Goal: Communication & Community: Answer question/provide support

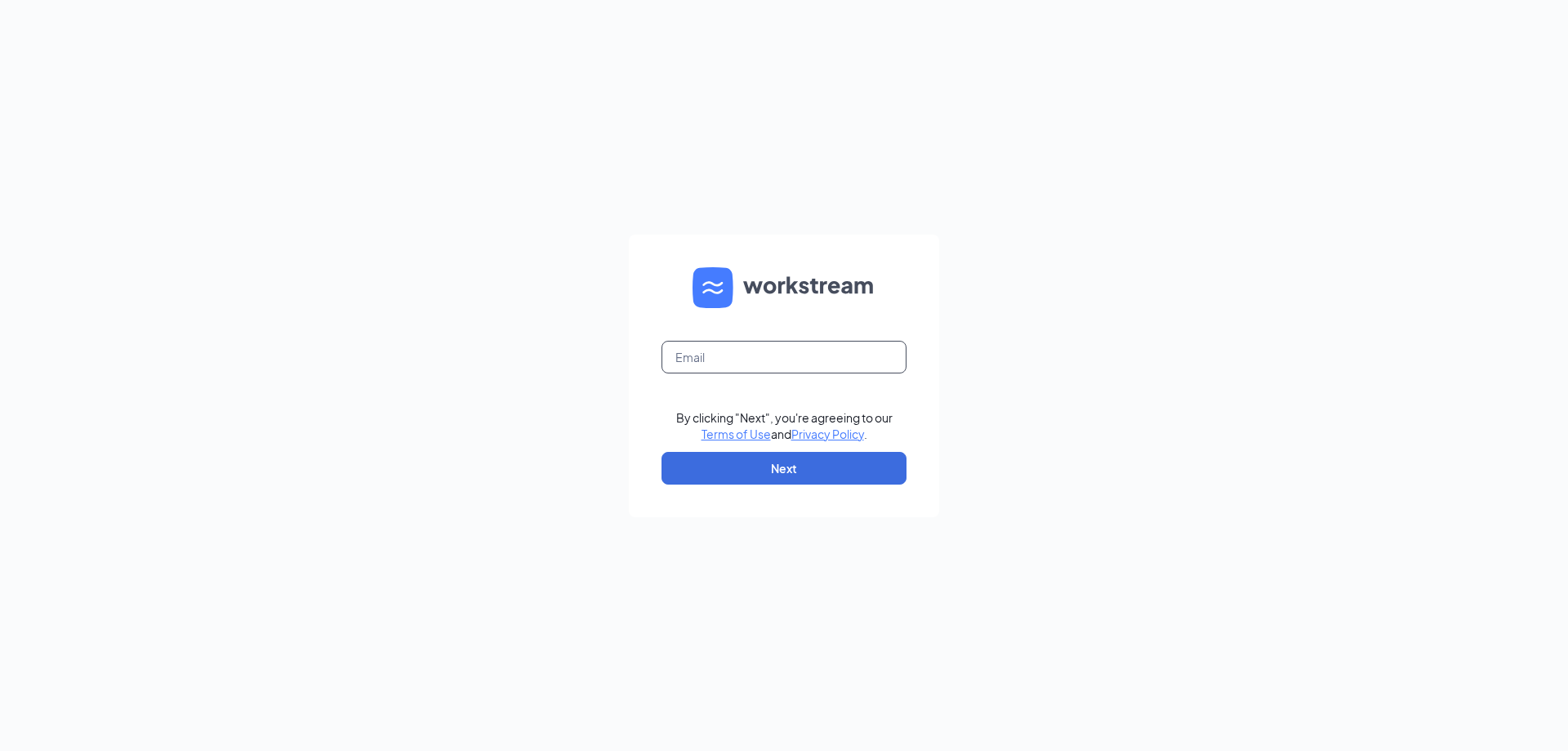
click at [882, 353] on input "text" at bounding box center [784, 357] width 245 height 32
type input "bk7165@bklaird.com"
click at [830, 461] on button "Next" at bounding box center [784, 467] width 245 height 32
click at [773, 362] on input "text" at bounding box center [784, 357] width 245 height 32
type input "bk7165@bklaird.com"
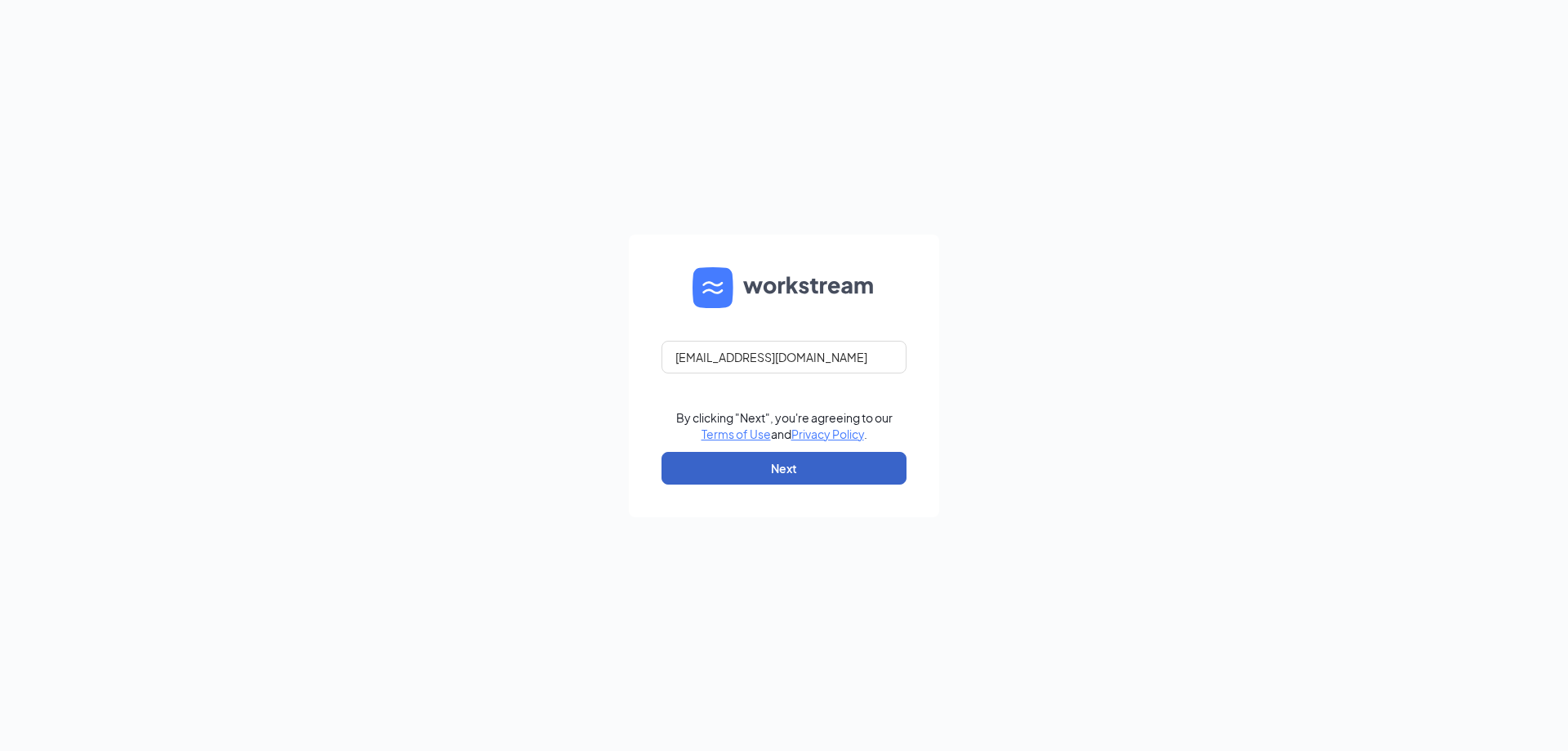
click at [832, 467] on button "Next" at bounding box center [784, 467] width 245 height 32
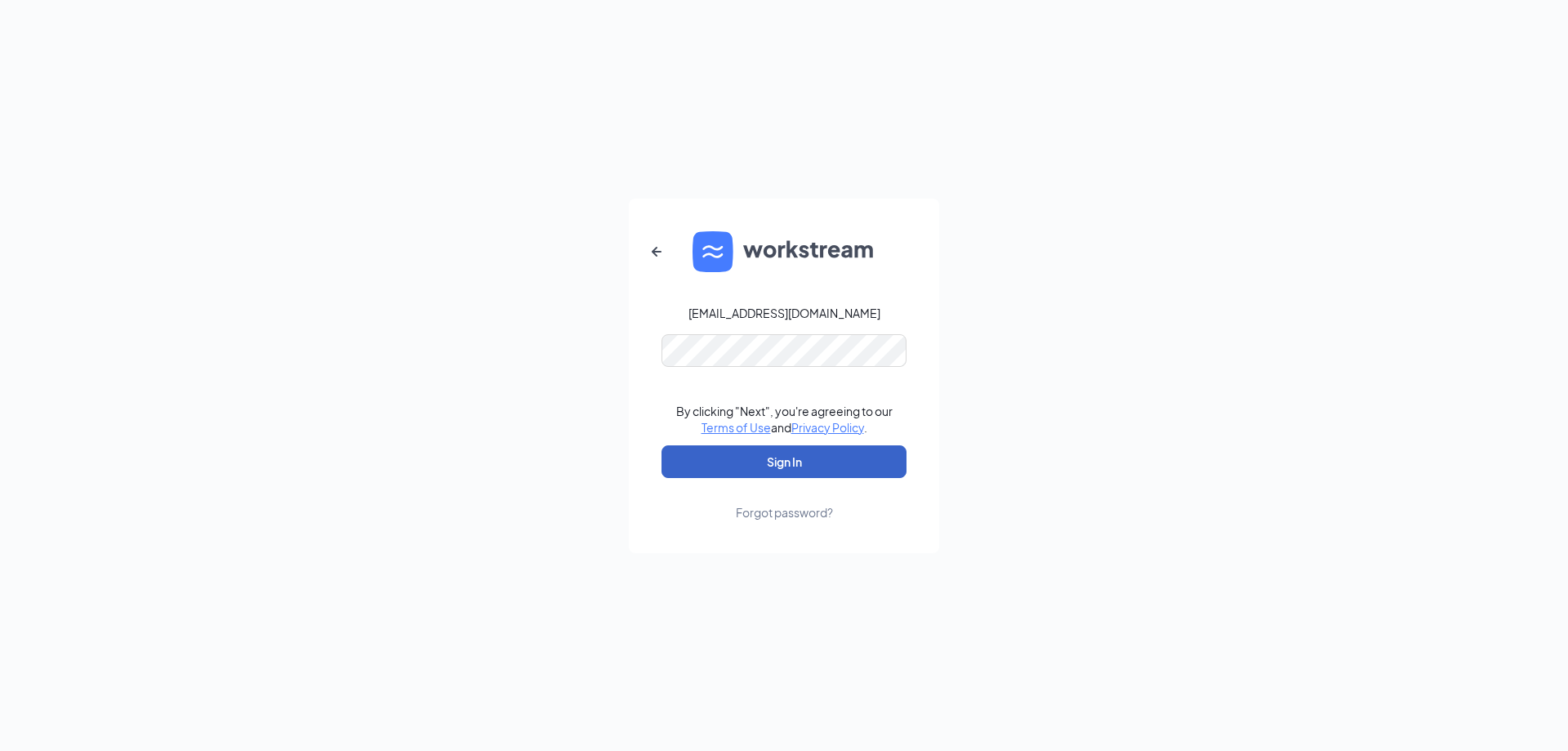
click at [810, 462] on button "Sign In" at bounding box center [784, 461] width 245 height 32
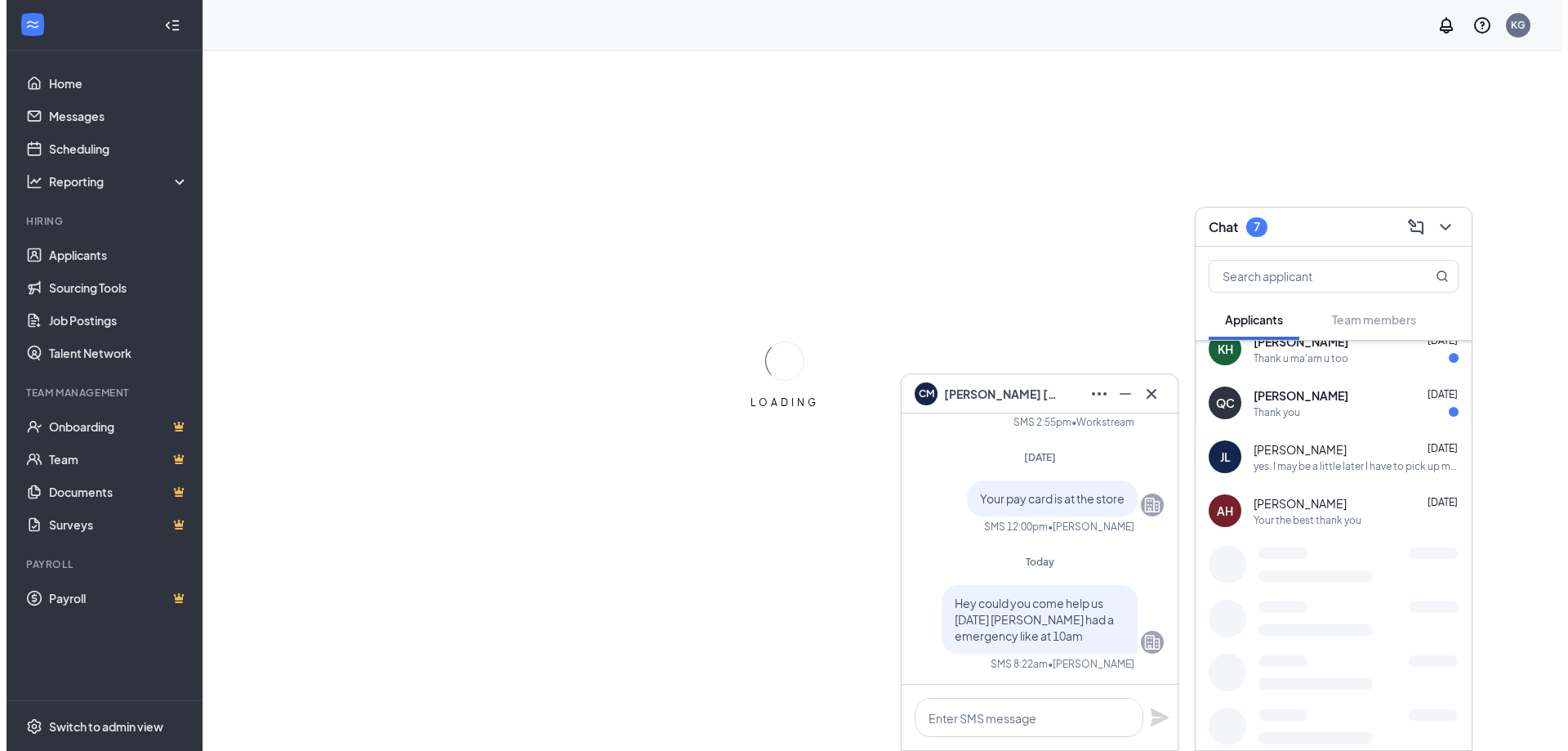
scroll to position [375, 0]
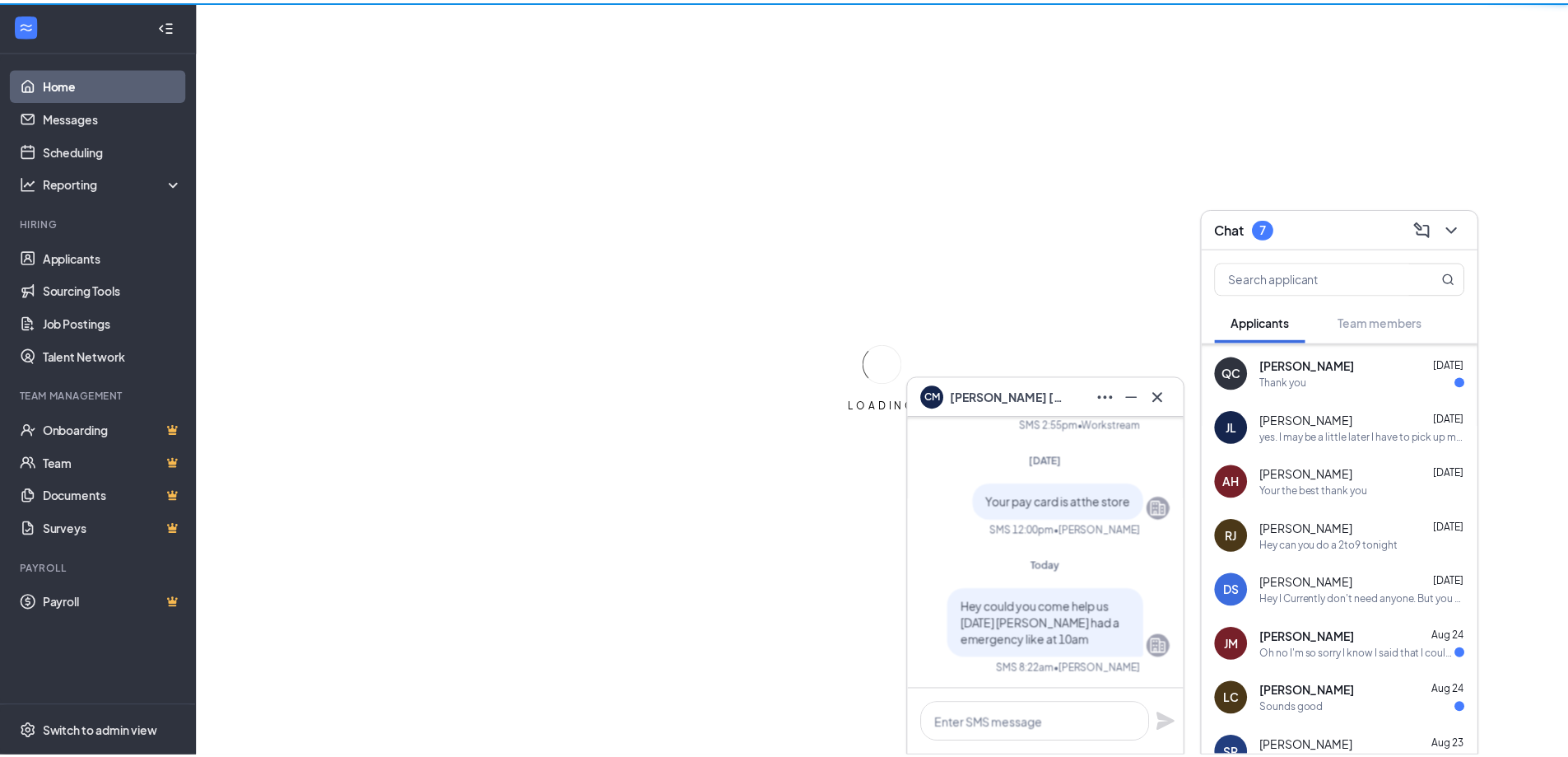
scroll to position [460, 0]
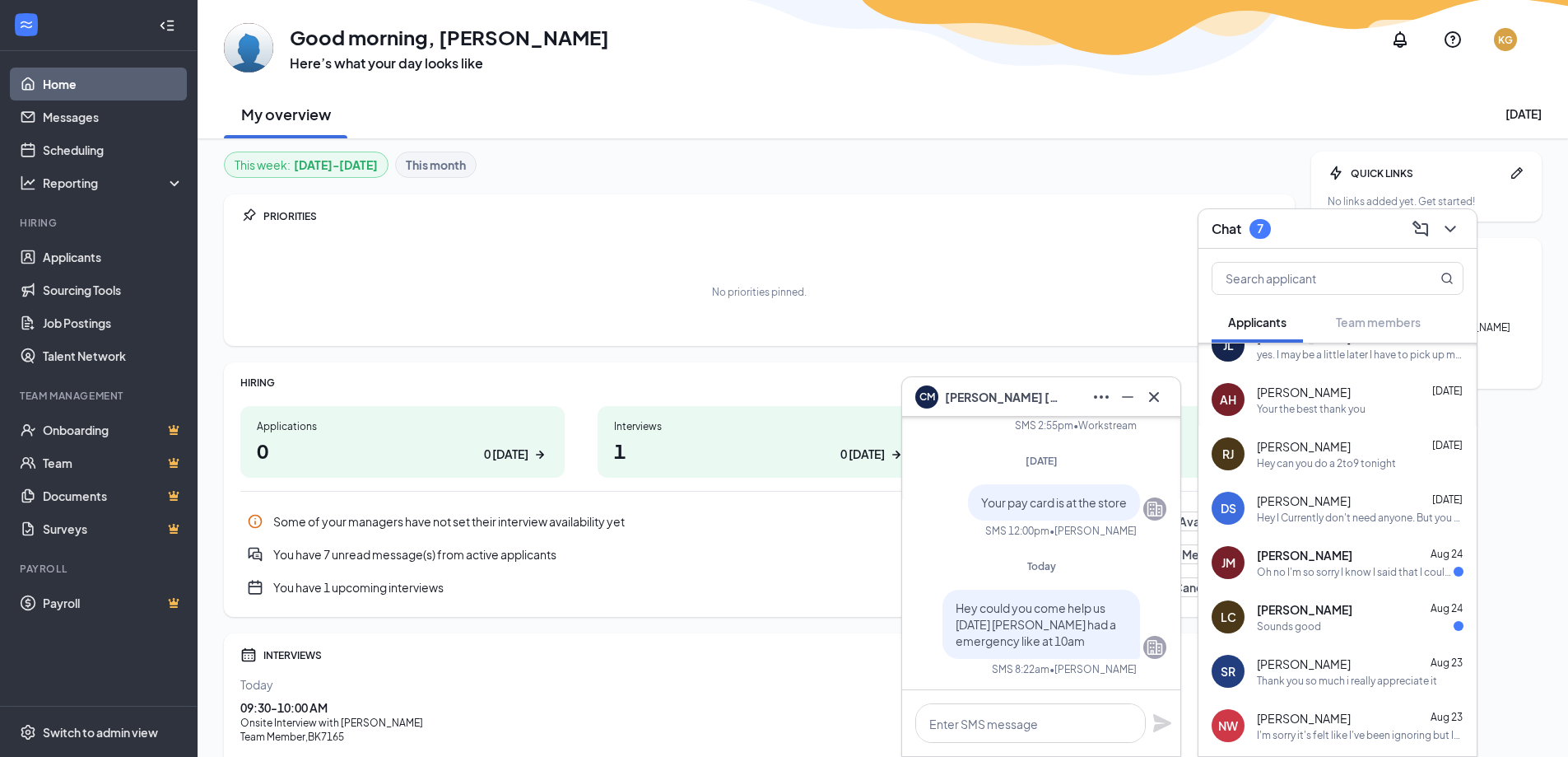
click at [1350, 554] on div "[PERSON_NAME] [DATE]" at bounding box center [1360, 554] width 207 height 16
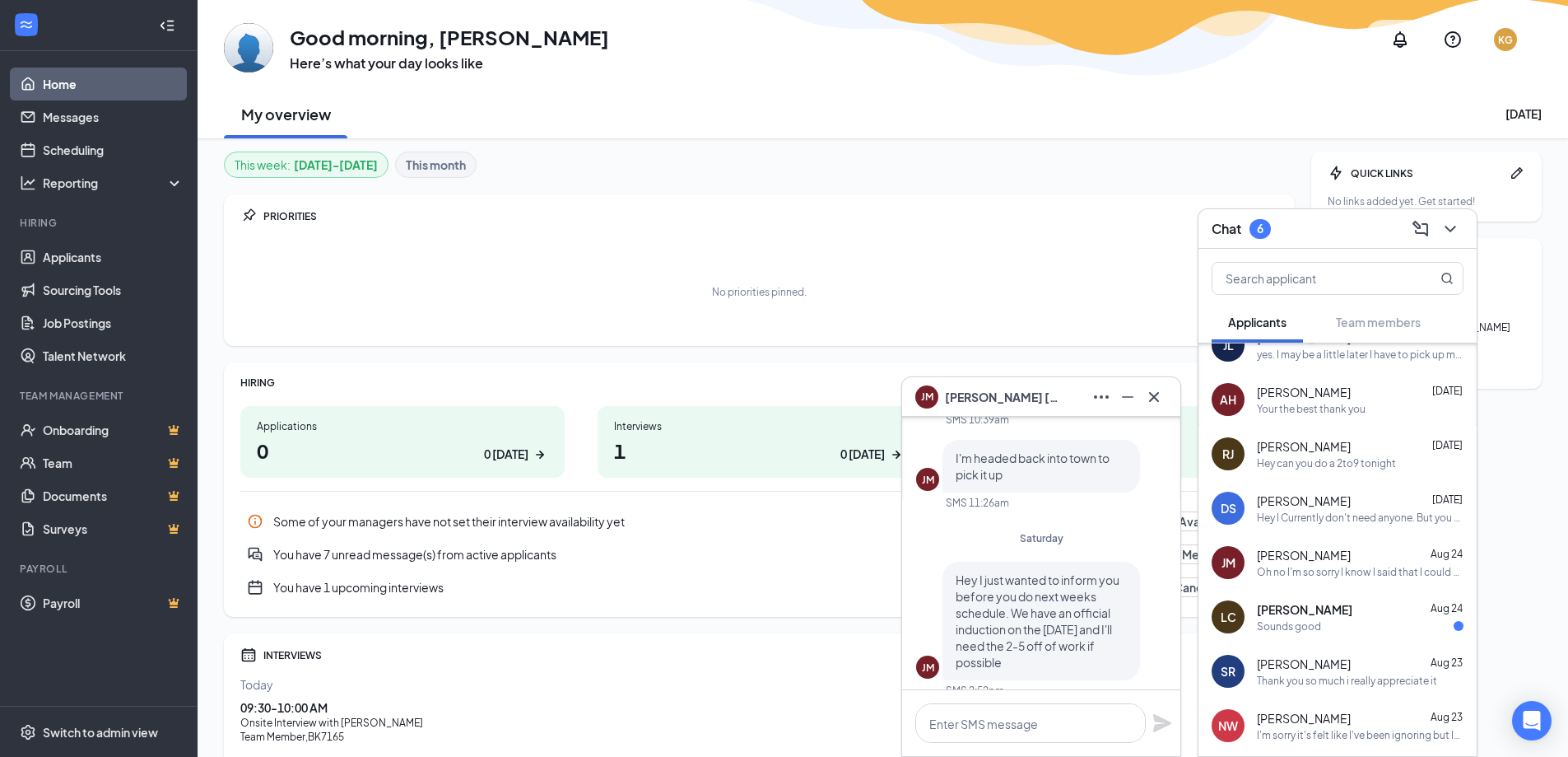
scroll to position [-494, 0]
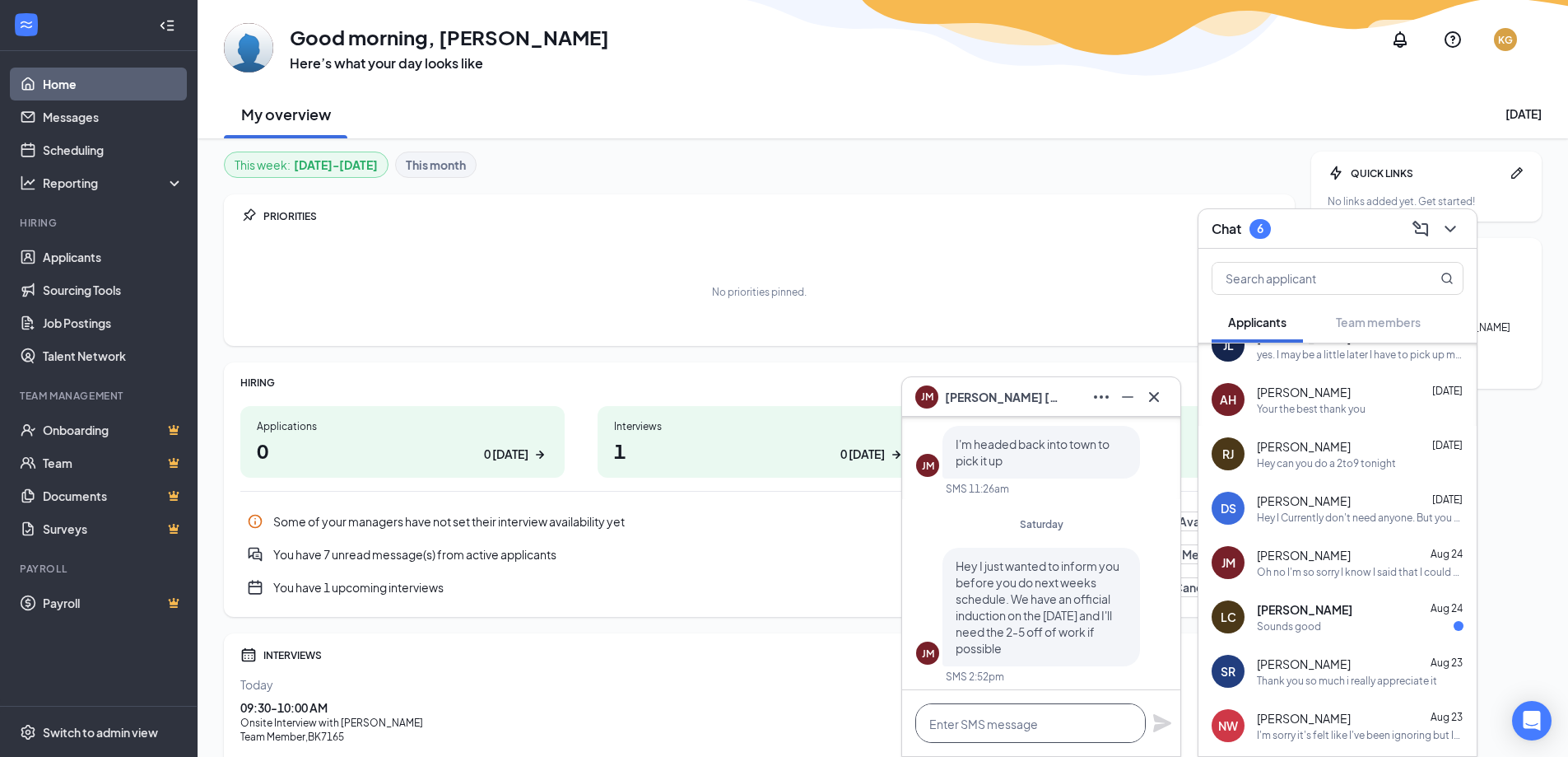
click at [979, 735] on textarea at bounding box center [1031, 723] width 231 height 39
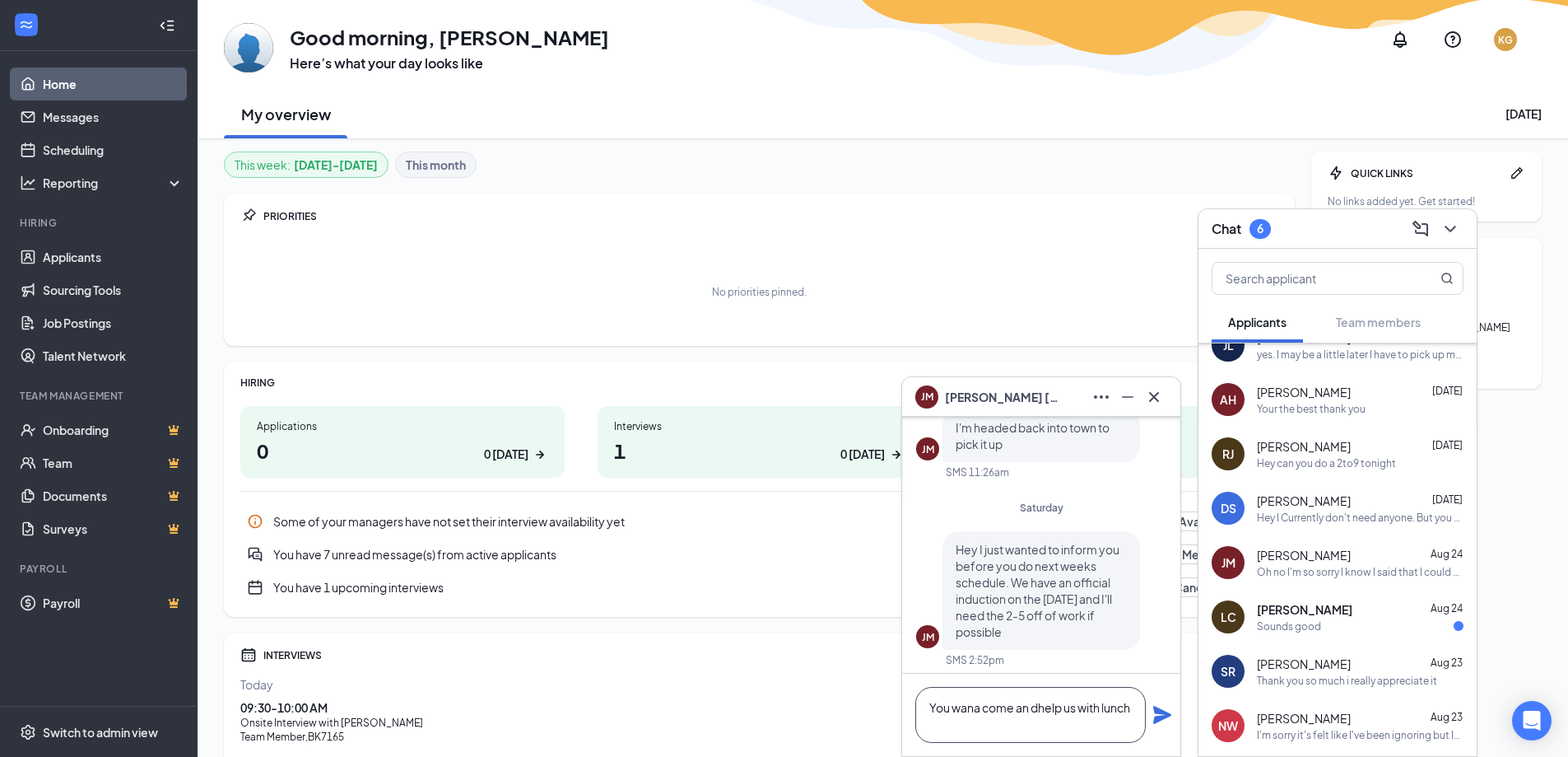
scroll to position [-511, 0]
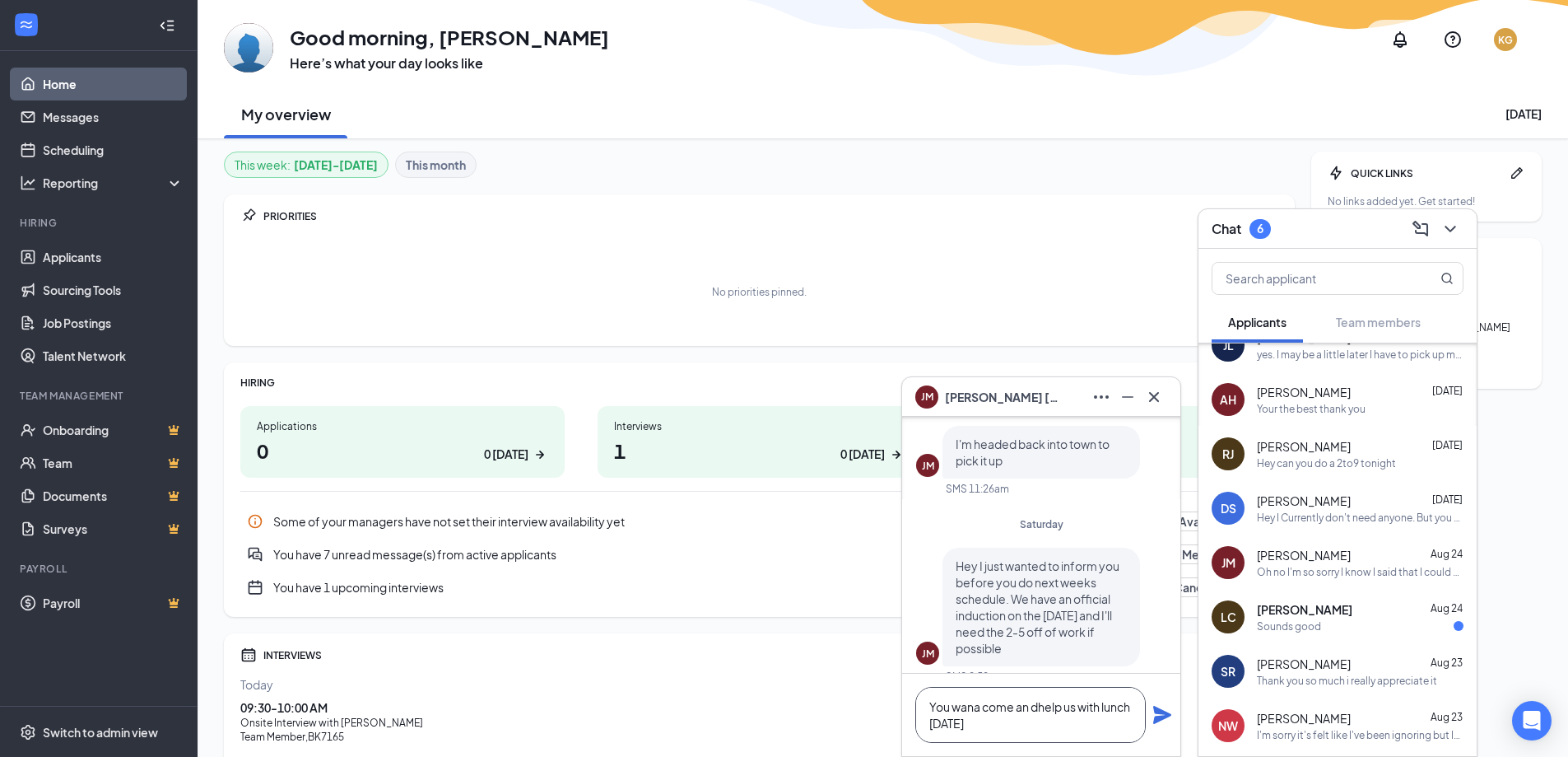
click at [1041, 707] on textarea "You wana come an dhelp us with lunch [DATE]" at bounding box center [1031, 714] width 231 height 56
type textarea "You [PERSON_NAME] come an help us with lunch [DATE]"
click at [1163, 714] on icon "Plane" at bounding box center [1162, 714] width 18 height 18
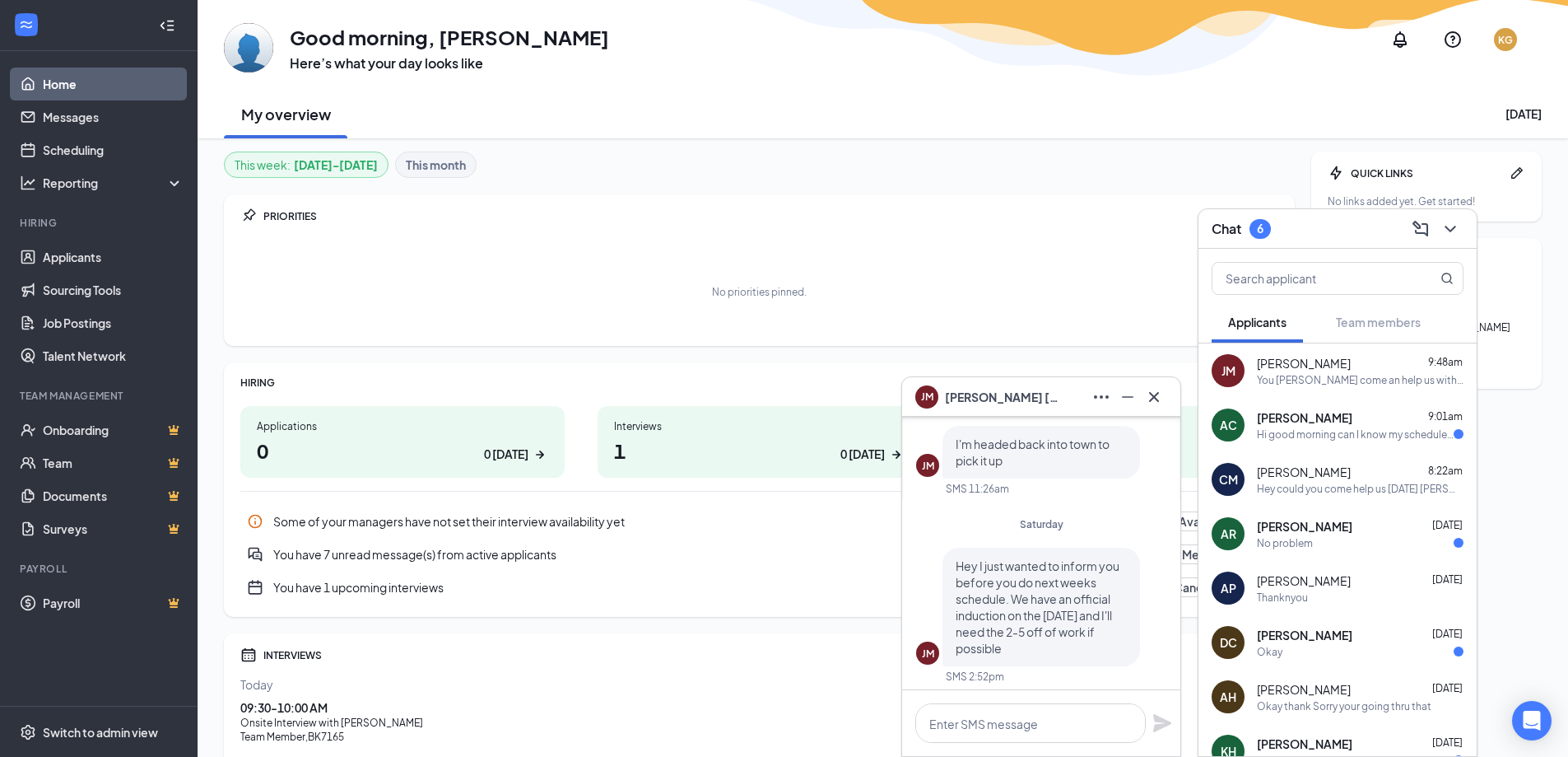
click at [1305, 546] on div "No problem" at bounding box center [1285, 543] width 56 height 14
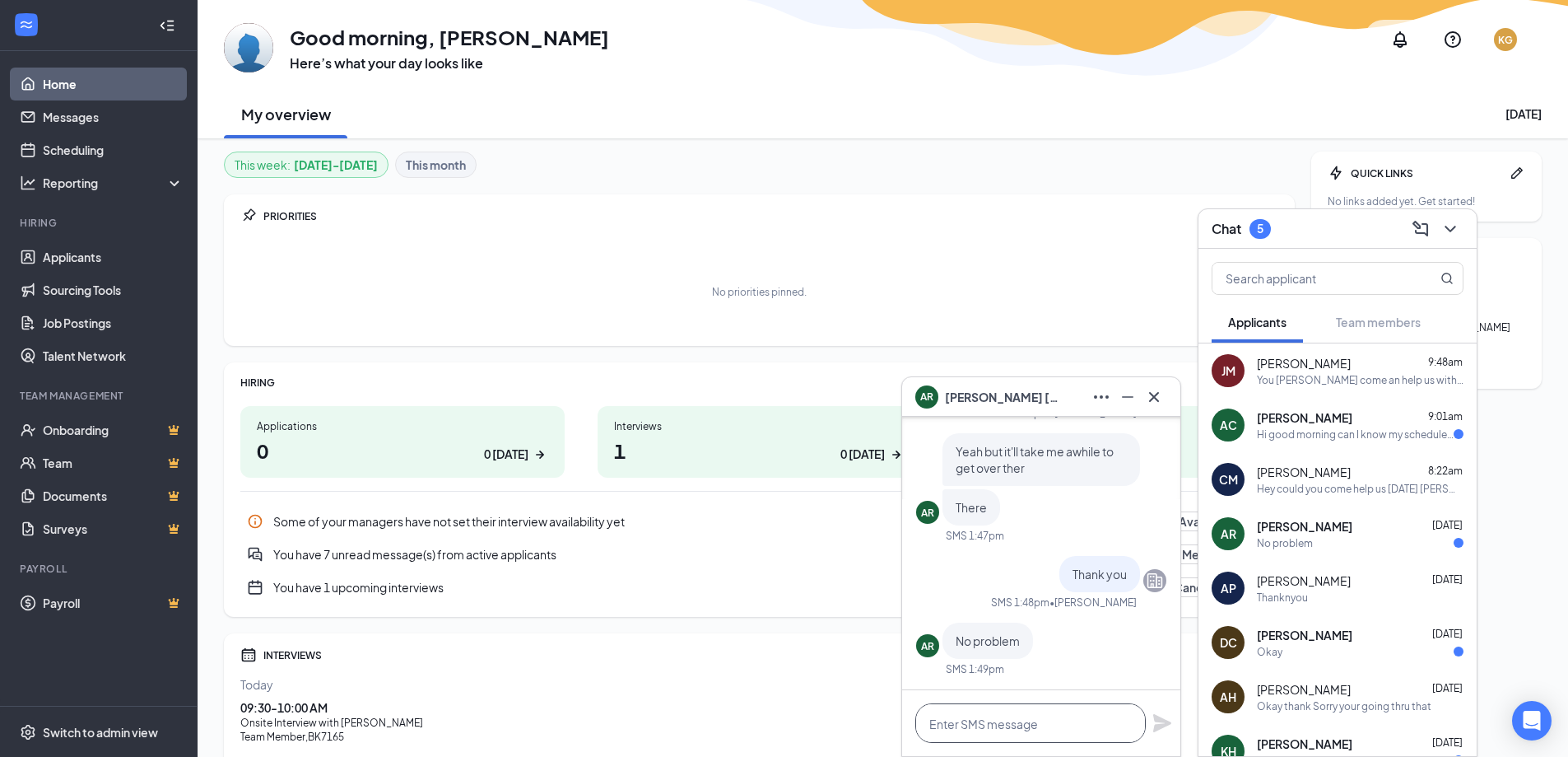
click at [955, 730] on textarea at bounding box center [1031, 723] width 231 height 39
click at [1108, 724] on textarea "what's the earliest you can work" at bounding box center [1031, 723] width 231 height 39
type textarea "what's the earliest you can work?"
click at [1159, 721] on icon "Plane" at bounding box center [1162, 723] width 18 height 18
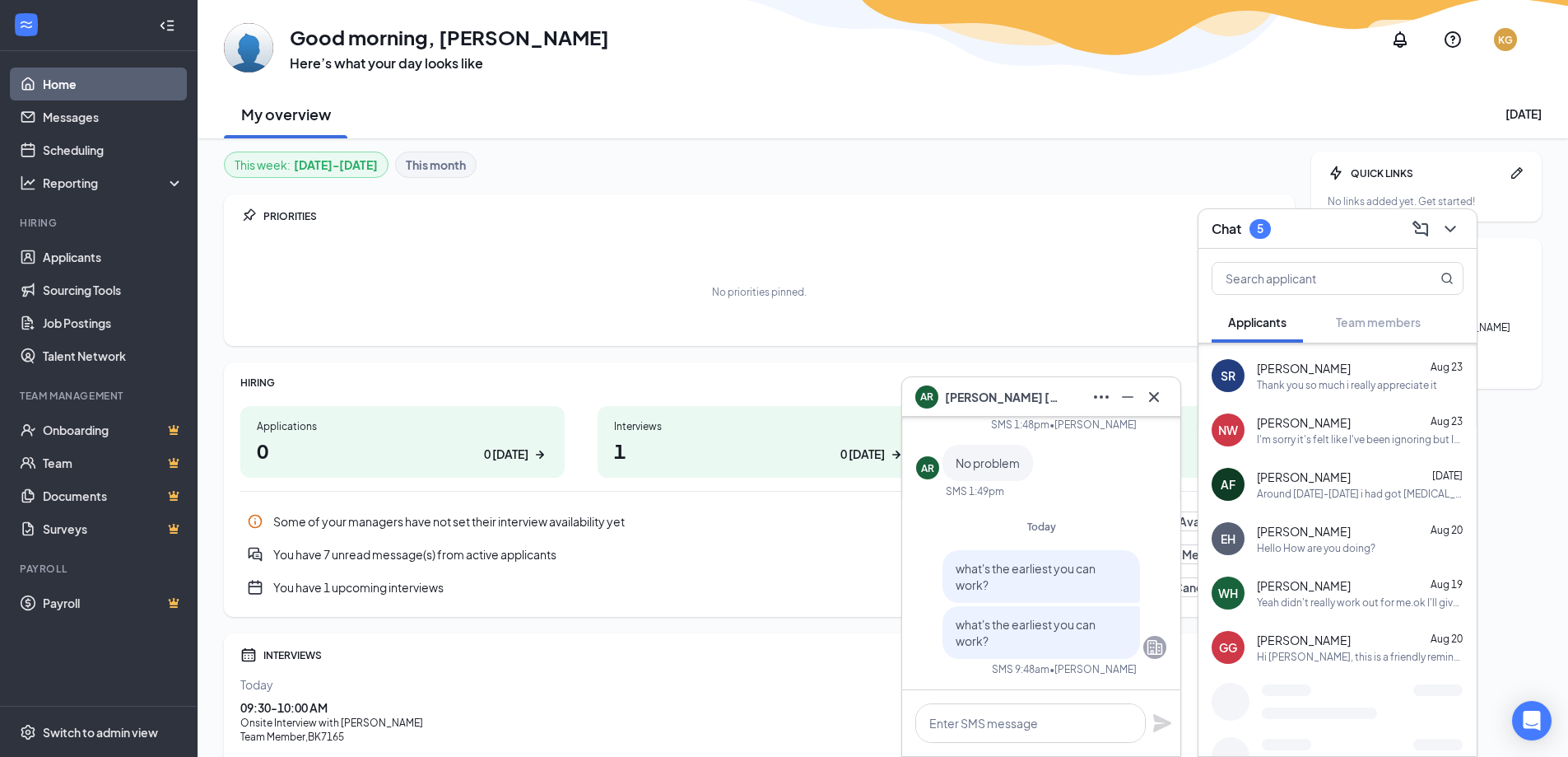
scroll to position [757, 0]
click at [1305, 538] on div "[PERSON_NAME] [DATE] Hello How are you doing?" at bounding box center [1360, 537] width 207 height 32
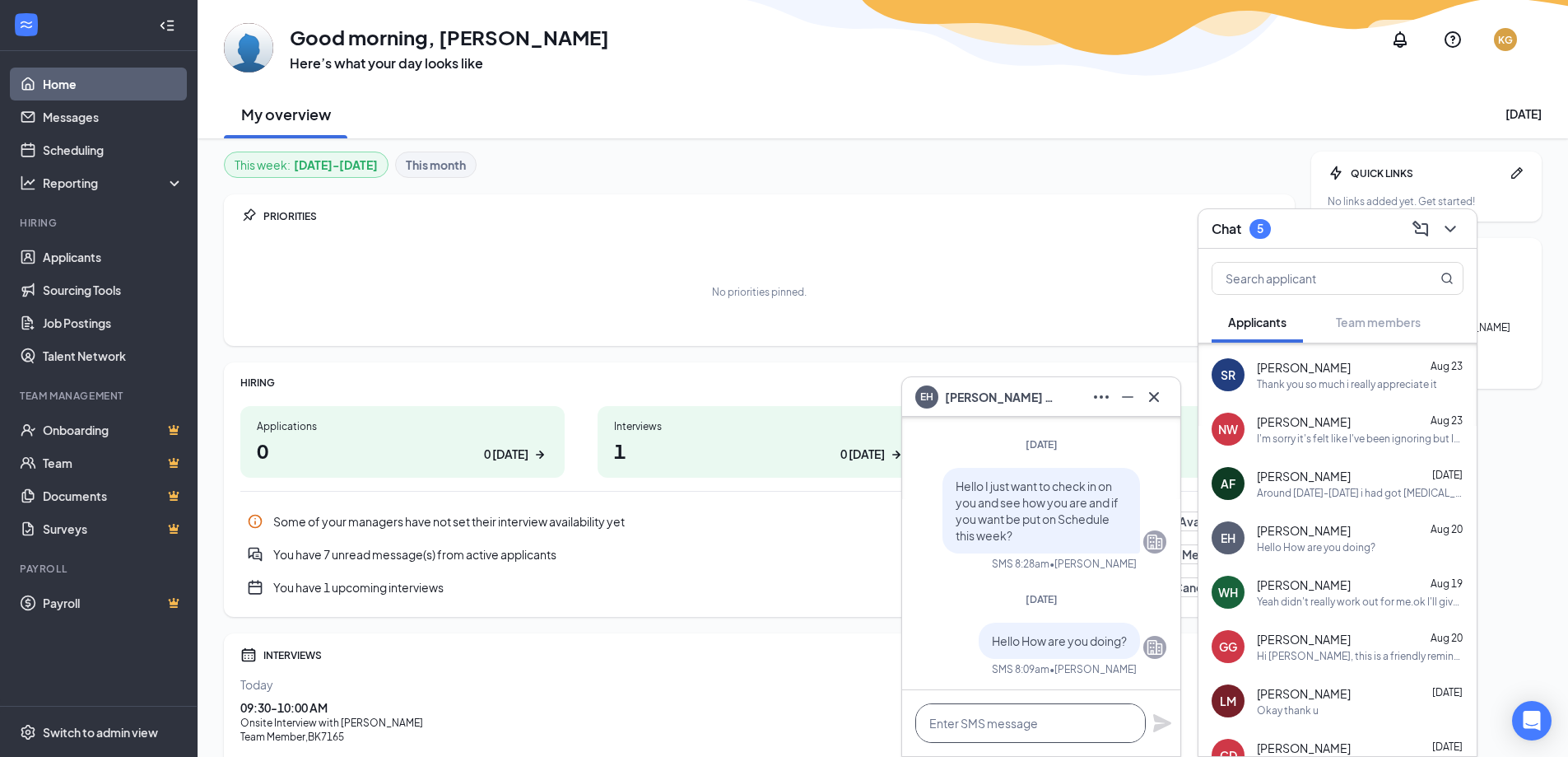
click at [1002, 723] on textarea at bounding box center [1031, 723] width 231 height 39
type textarea "hey did you quit"
click at [1156, 727] on icon "Plane" at bounding box center [1162, 723] width 18 height 18
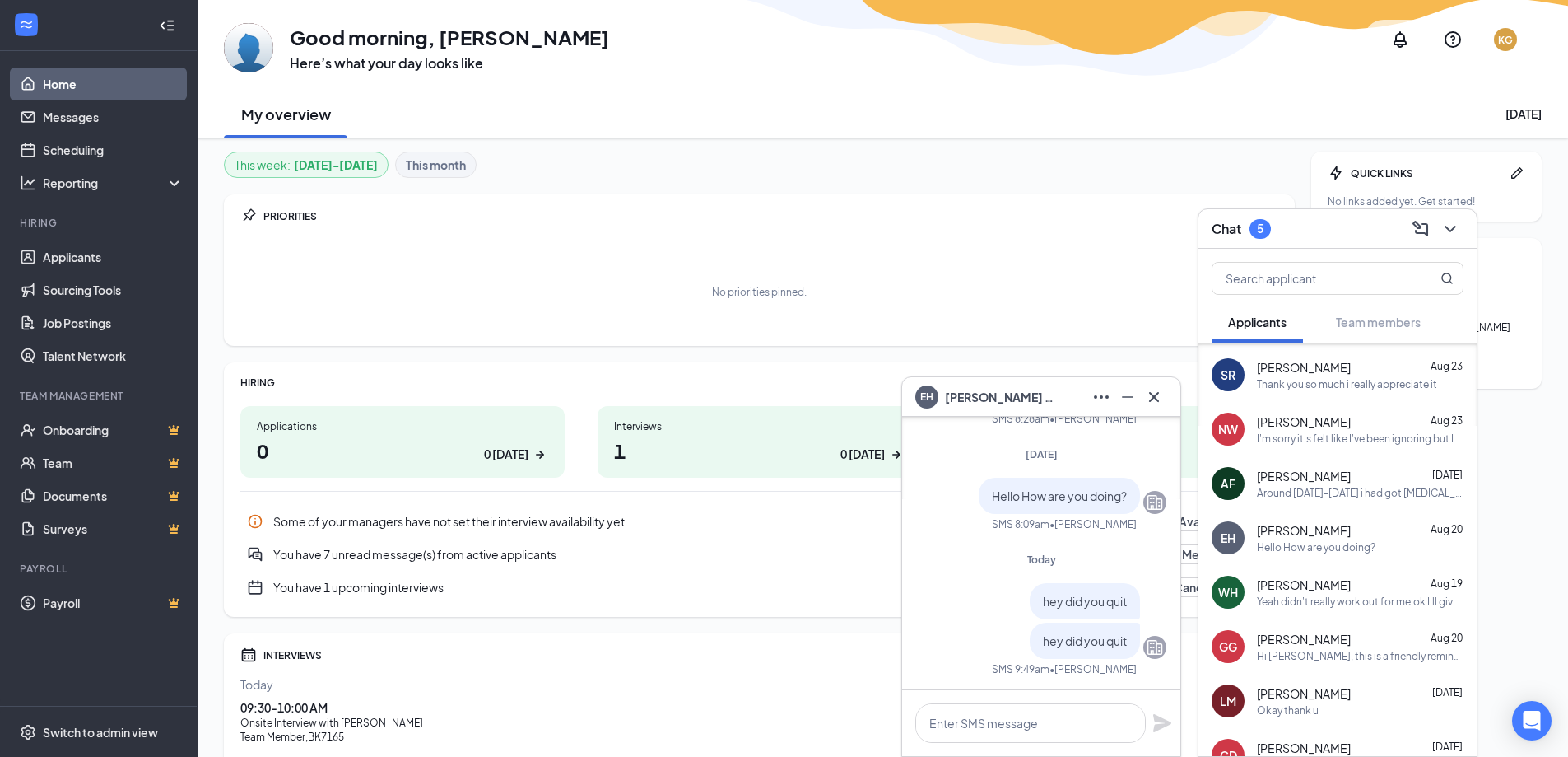
click at [1287, 699] on span "[PERSON_NAME]" at bounding box center [1304, 693] width 94 height 16
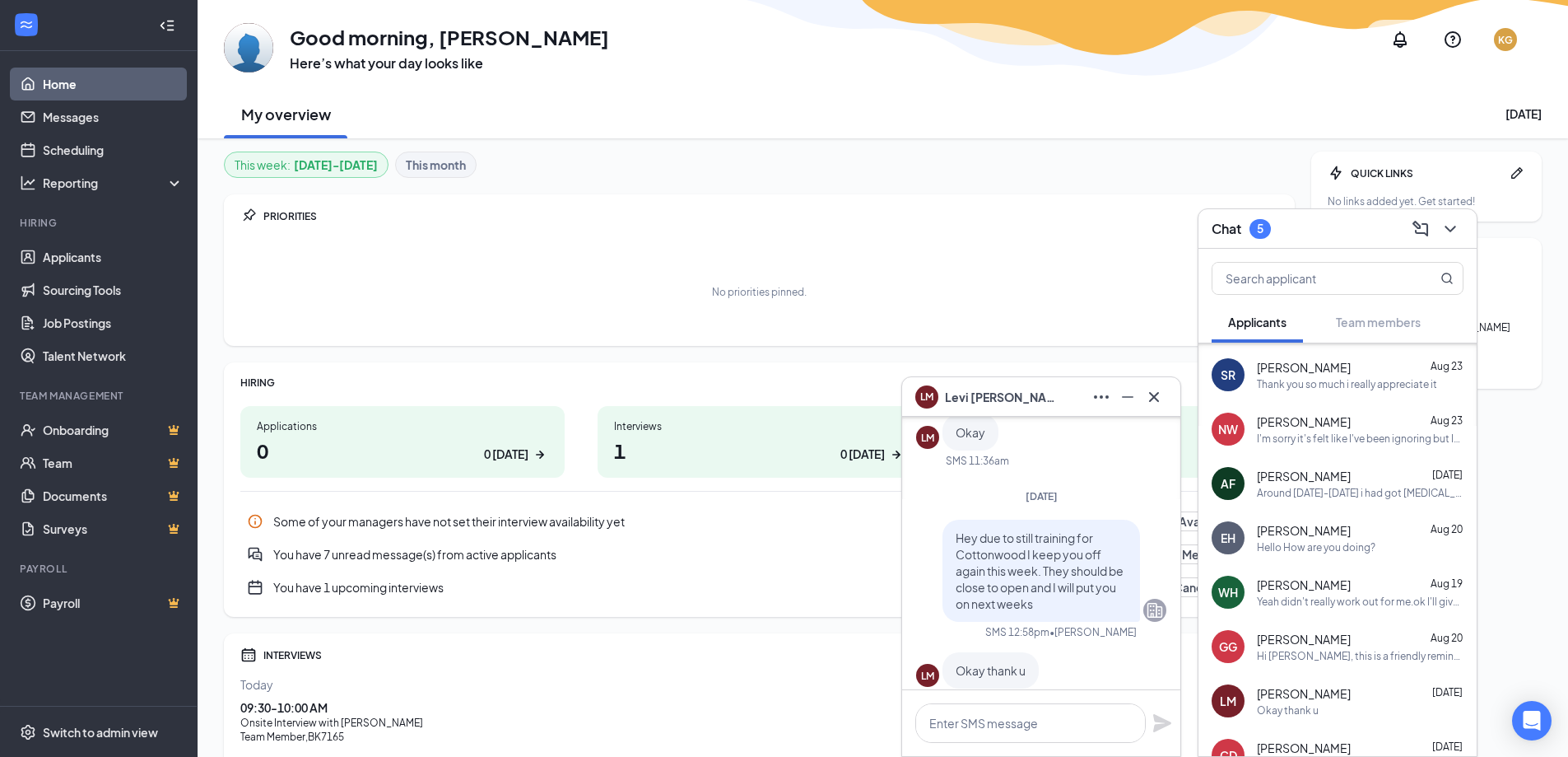
scroll to position [0, 0]
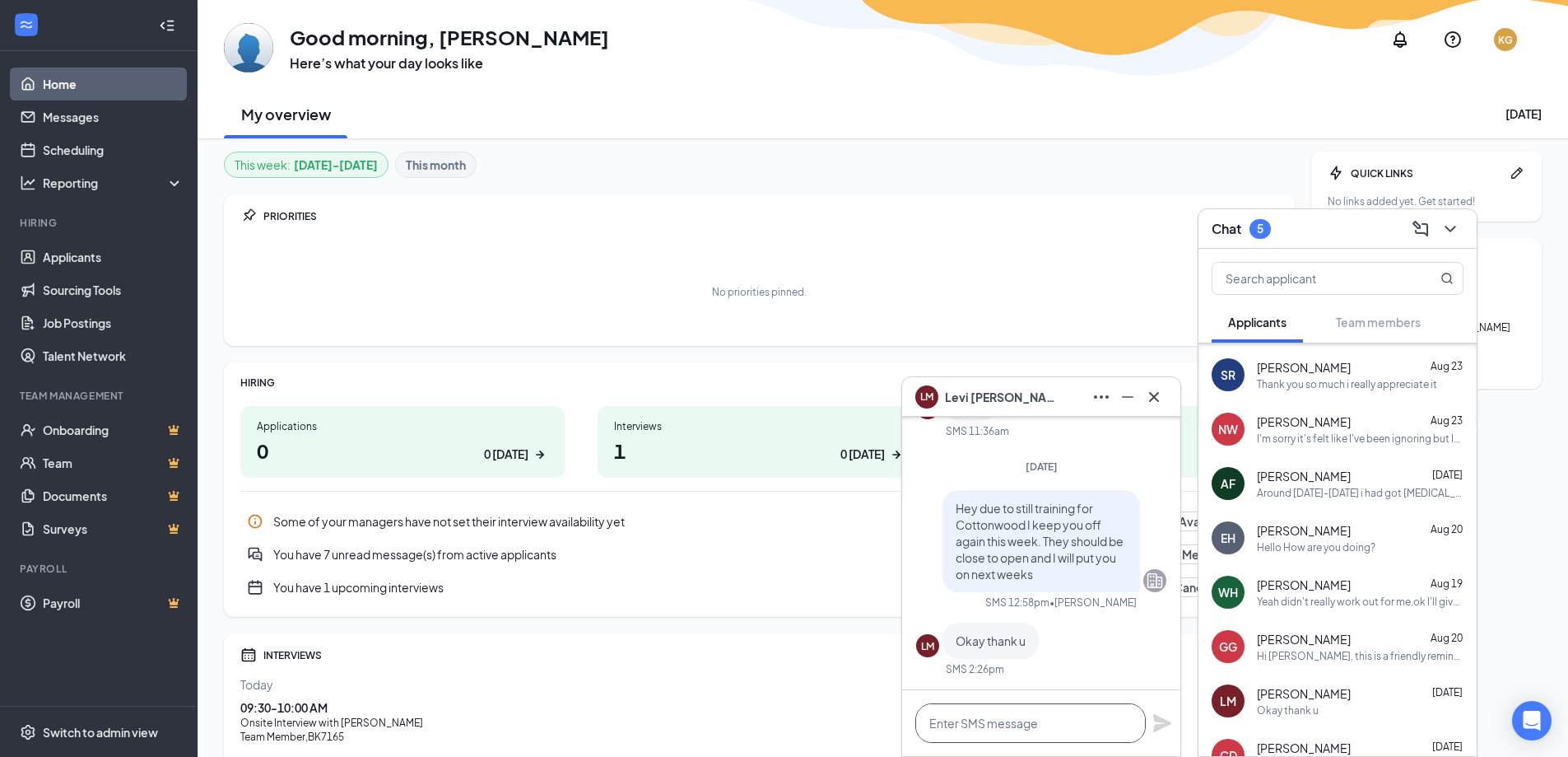
click at [959, 724] on textarea at bounding box center [1031, 723] width 231 height 39
type textarea "What can you work agian?"
click at [1162, 717] on icon "Plane" at bounding box center [1162, 723] width 20 height 20
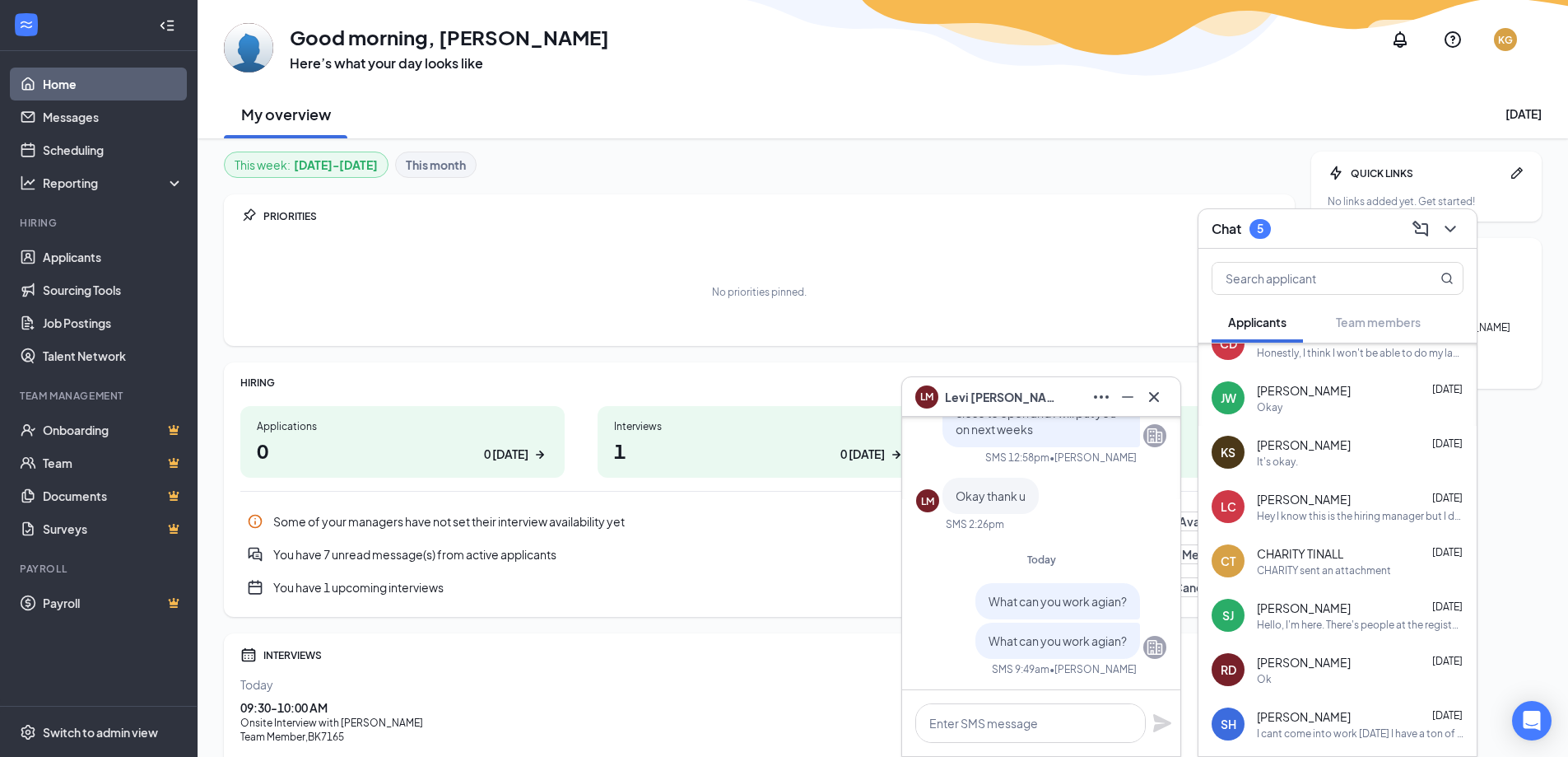
scroll to position [1251, 0]
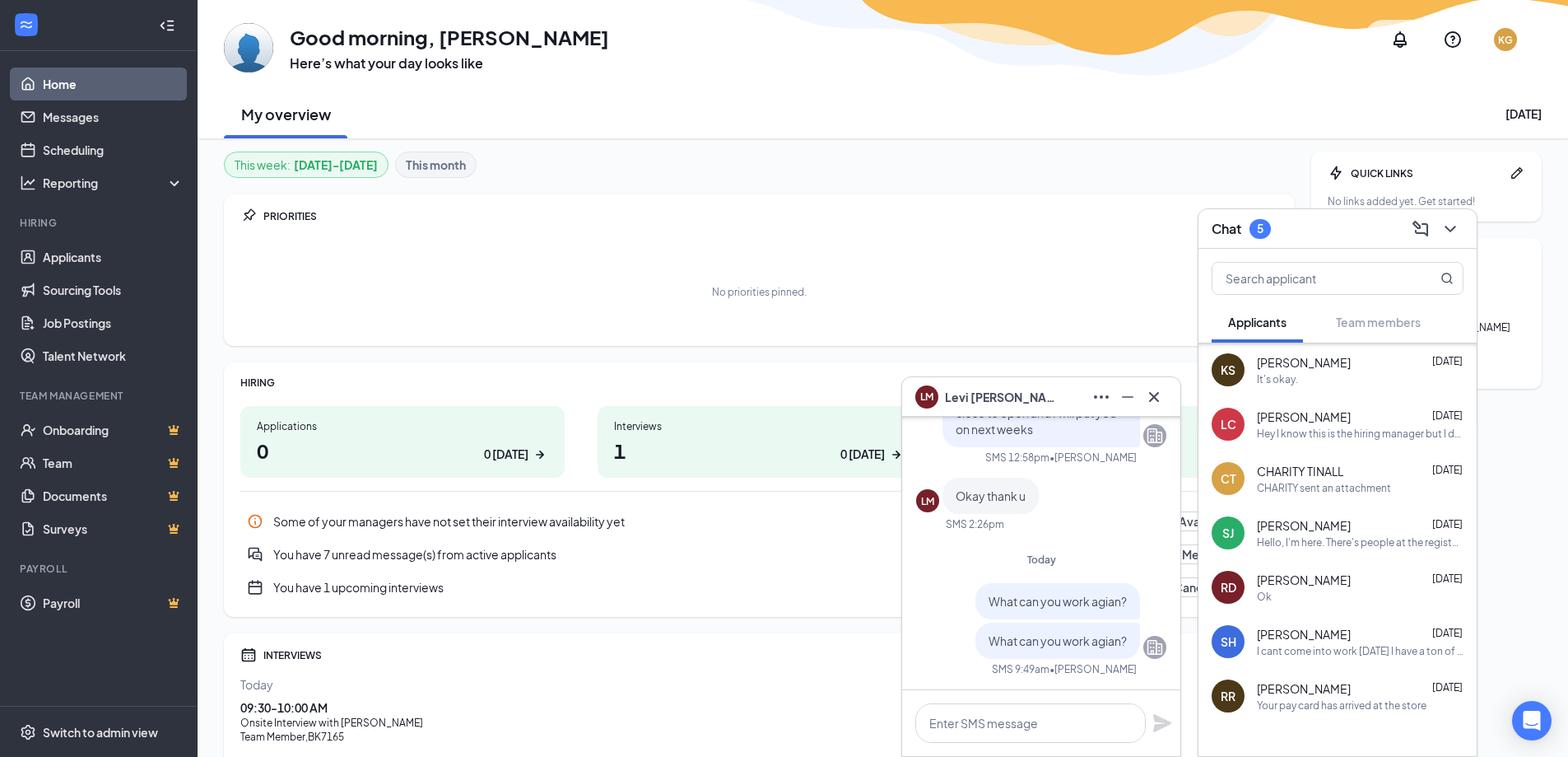
click at [1288, 594] on div "Ok" at bounding box center [1360, 597] width 207 height 14
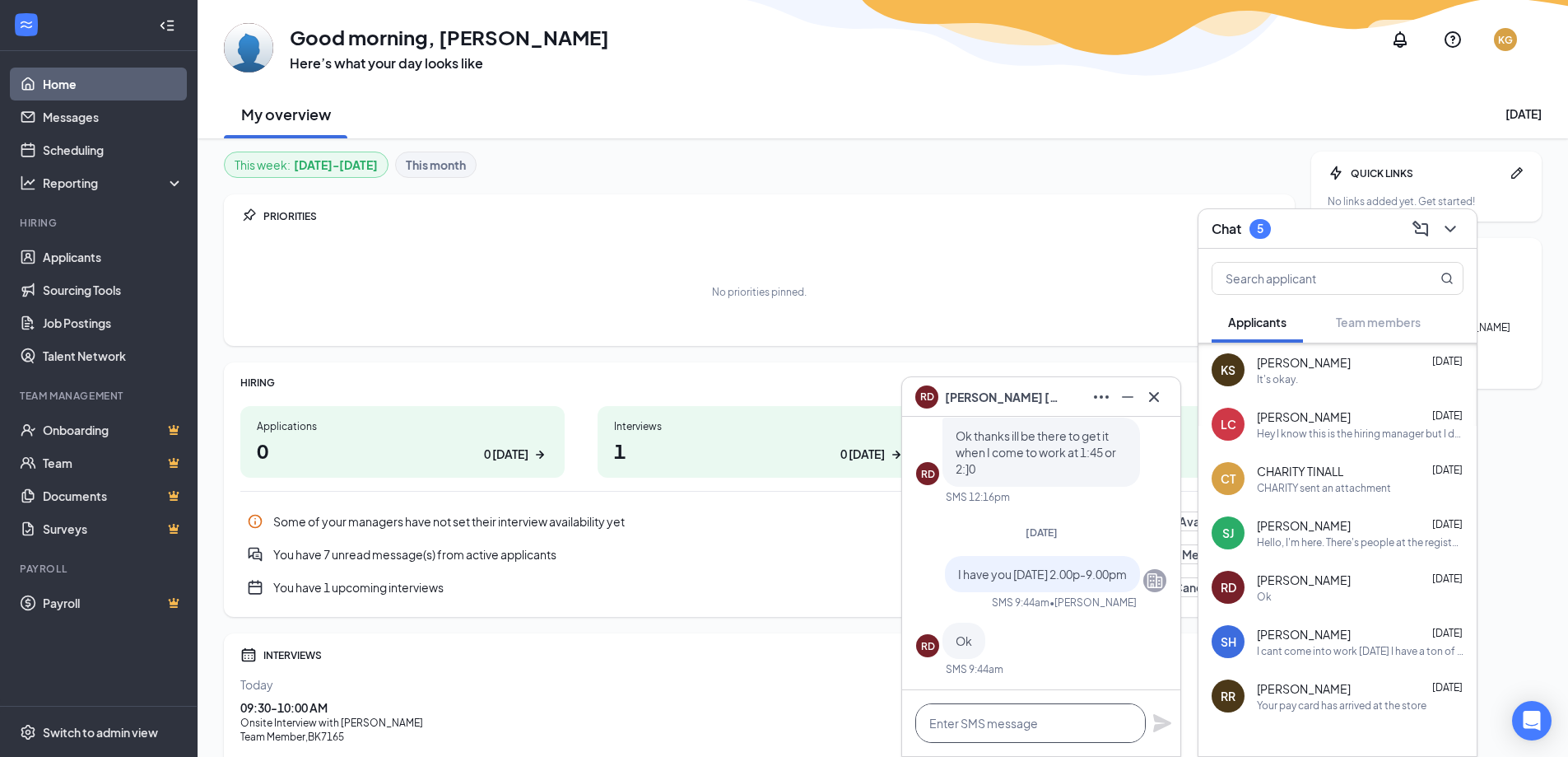
click at [983, 730] on textarea at bounding box center [1031, 723] width 231 height 39
type textarea "What's the earliest you can work"
click at [1163, 725] on icon "Plane" at bounding box center [1162, 723] width 18 height 18
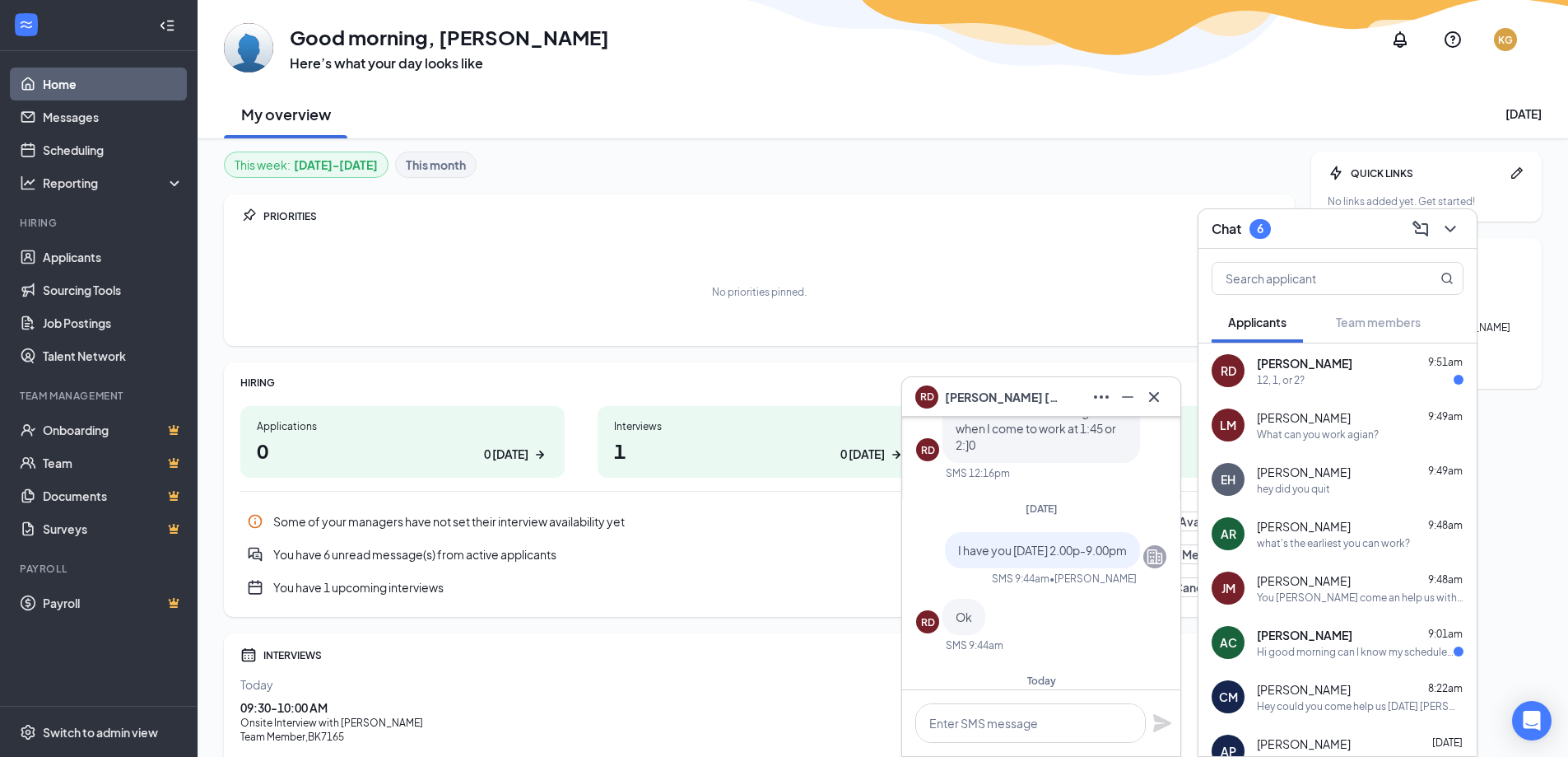
scroll to position [0, 0]
